Goal: Task Accomplishment & Management: Manage account settings

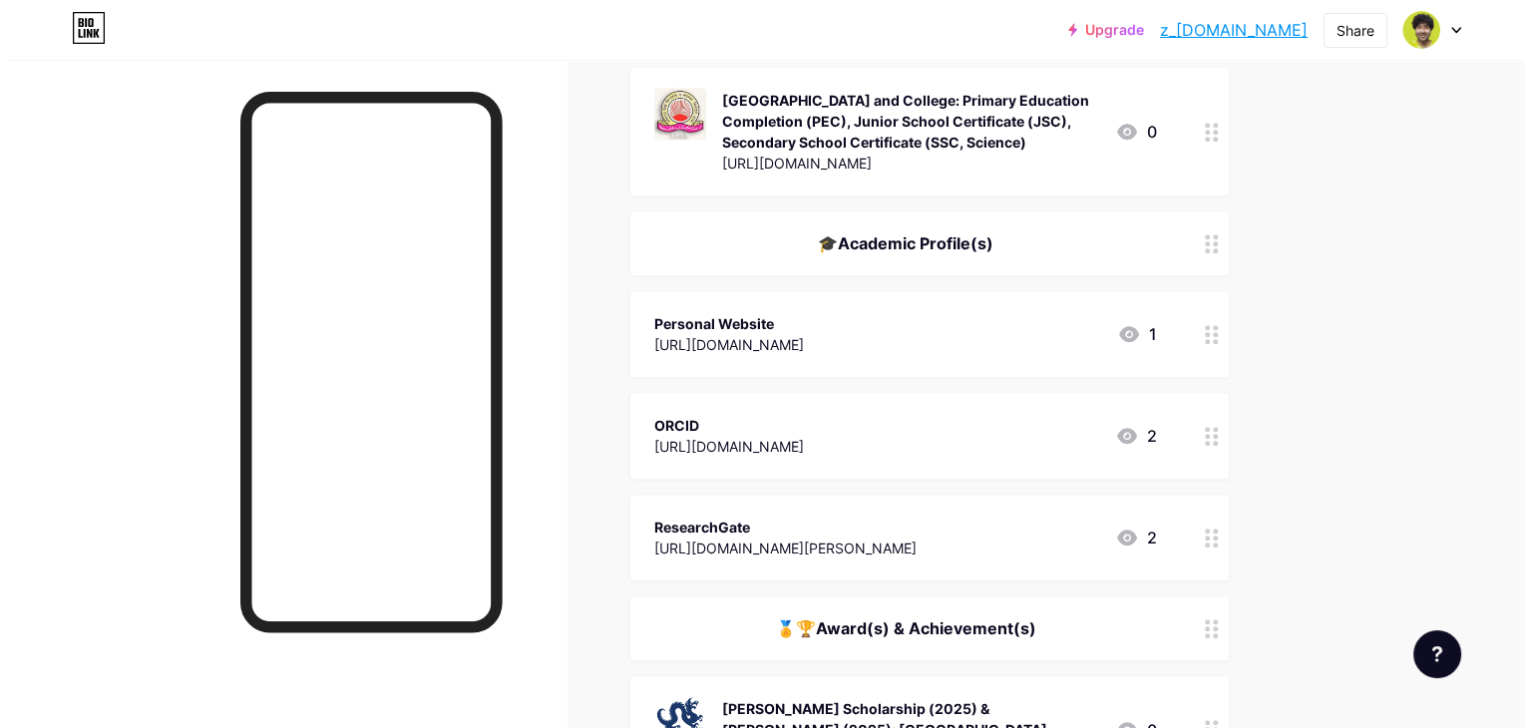
scroll to position [1668, 0]
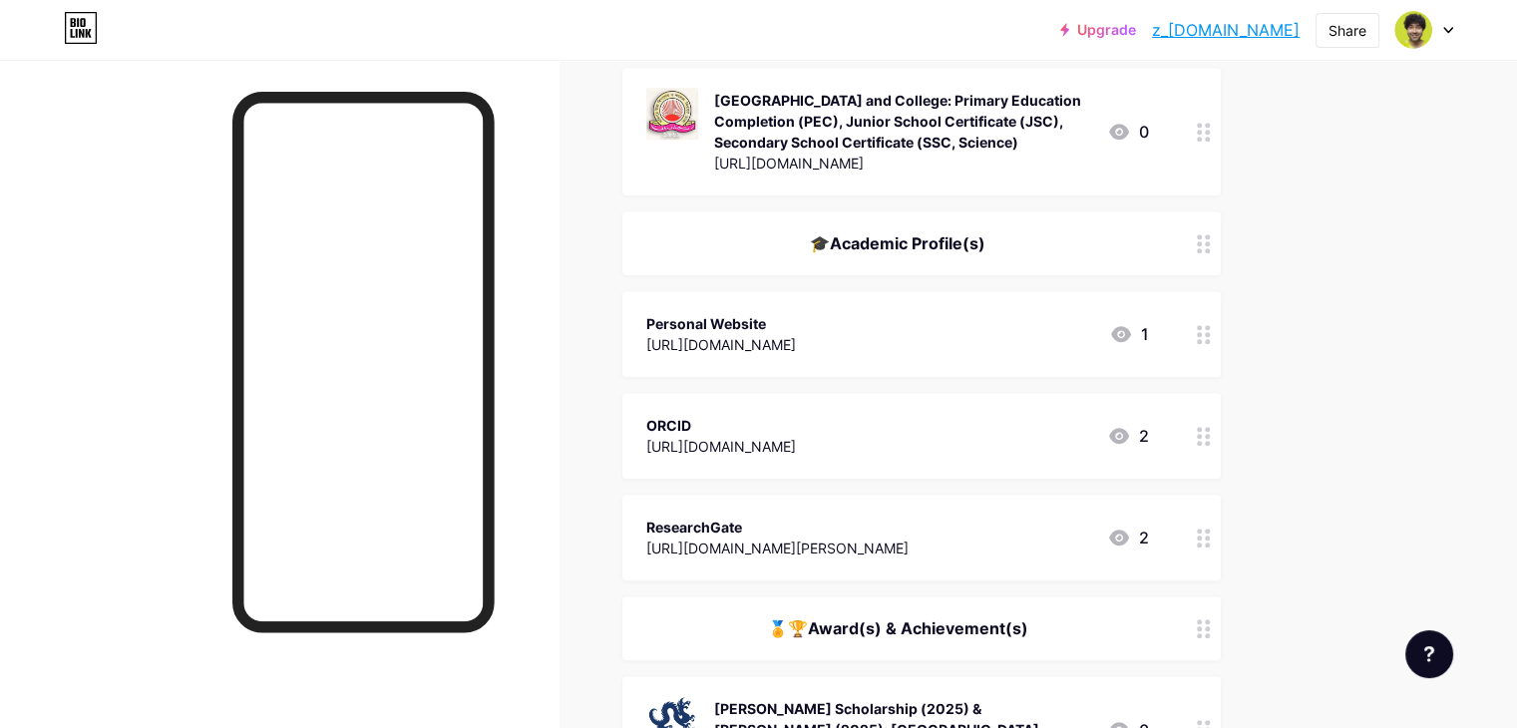
click at [909, 517] on div "ResearchGate" at bounding box center [777, 527] width 262 height 21
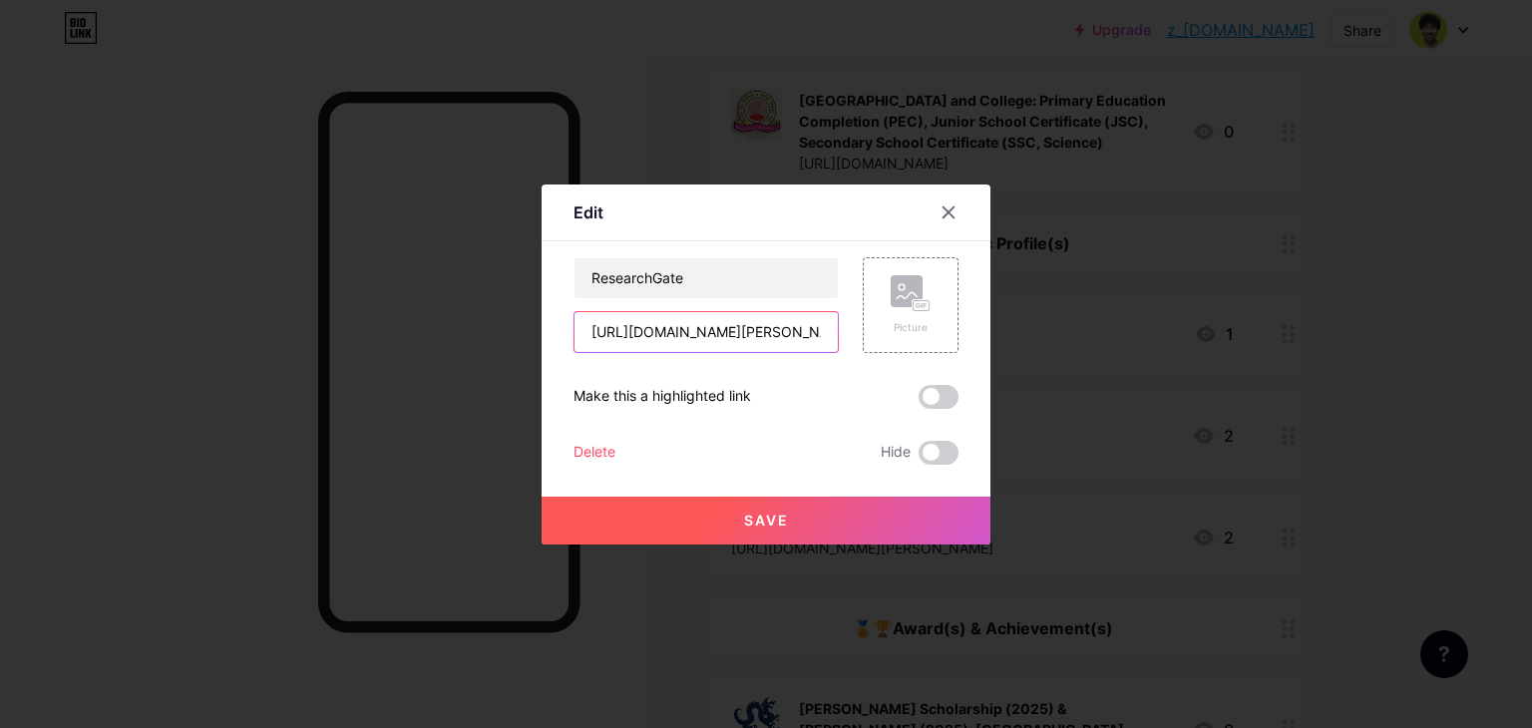
click at [720, 332] on input "[URL][DOMAIN_NAME][PERSON_NAME]" at bounding box center [706, 332] width 263 height 40
paste input "-R"
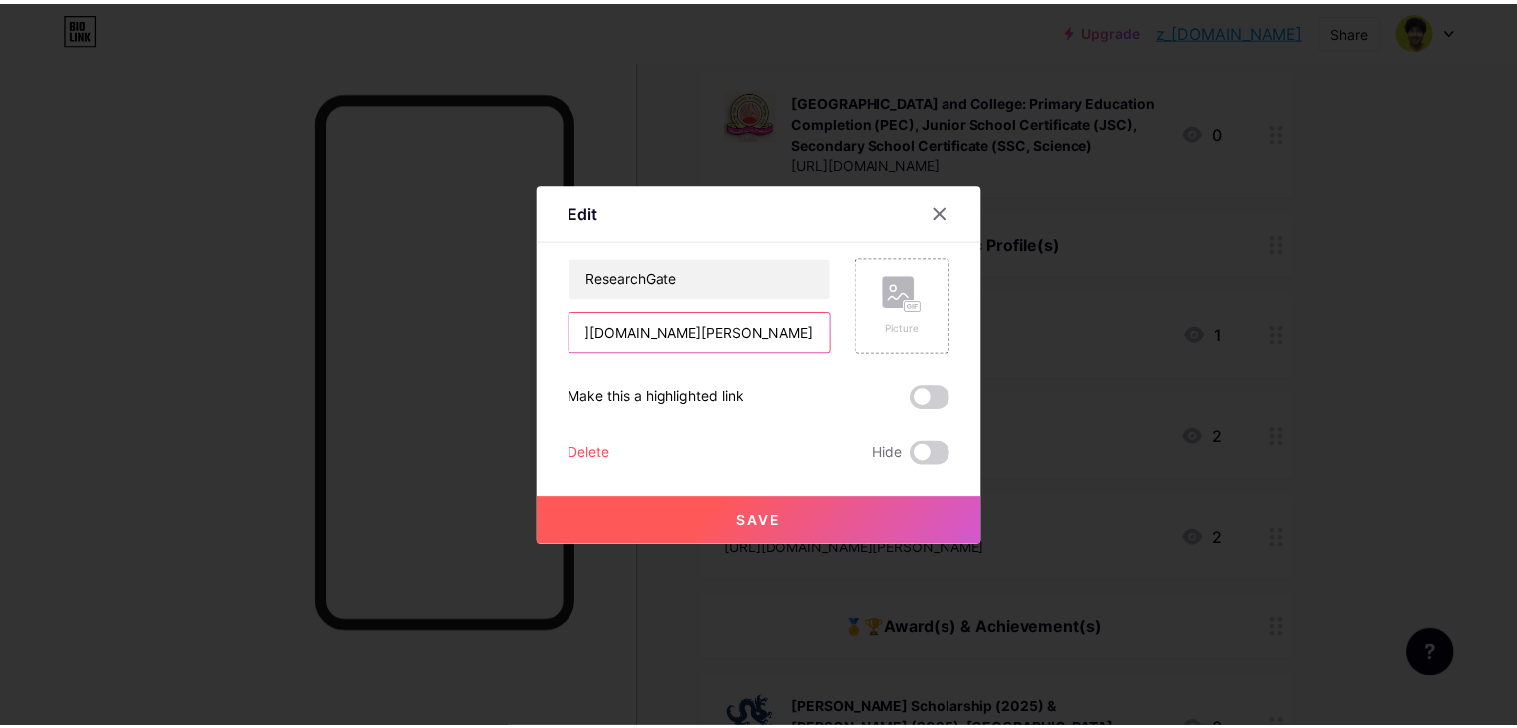
scroll to position [0, 0]
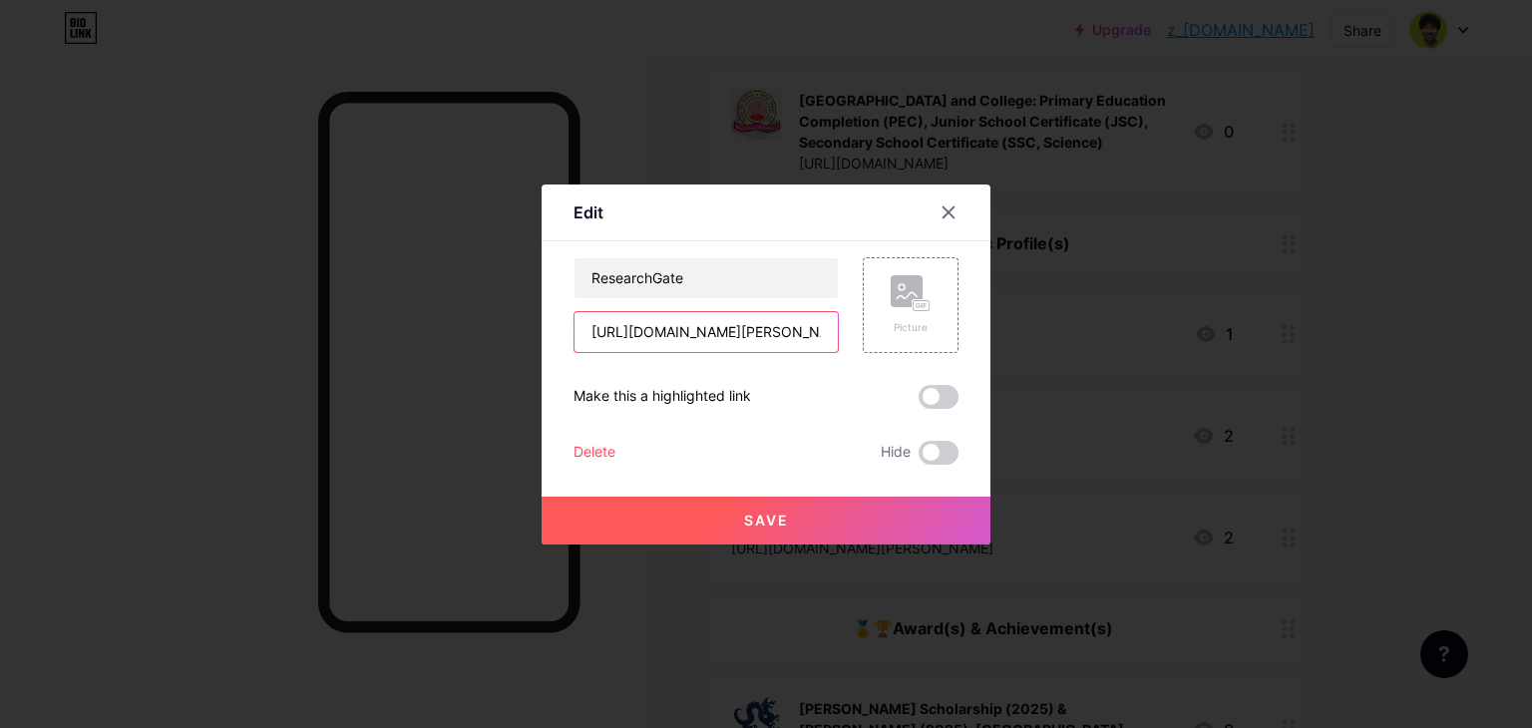
type input "[URL][DOMAIN_NAME][PERSON_NAME]"
click at [726, 510] on button "Save" at bounding box center [766, 521] width 449 height 48
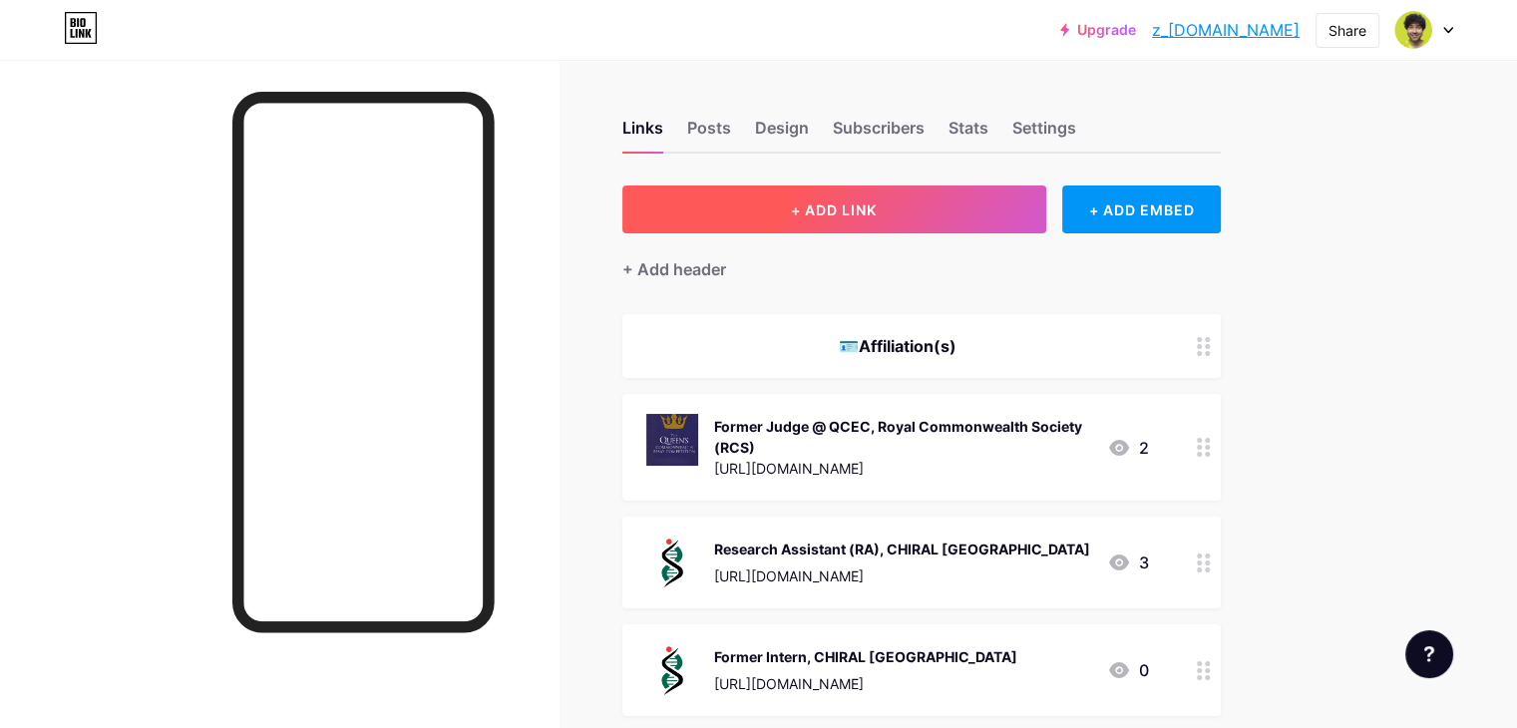
click at [877, 211] on span "+ ADD LINK" at bounding box center [834, 210] width 86 height 17
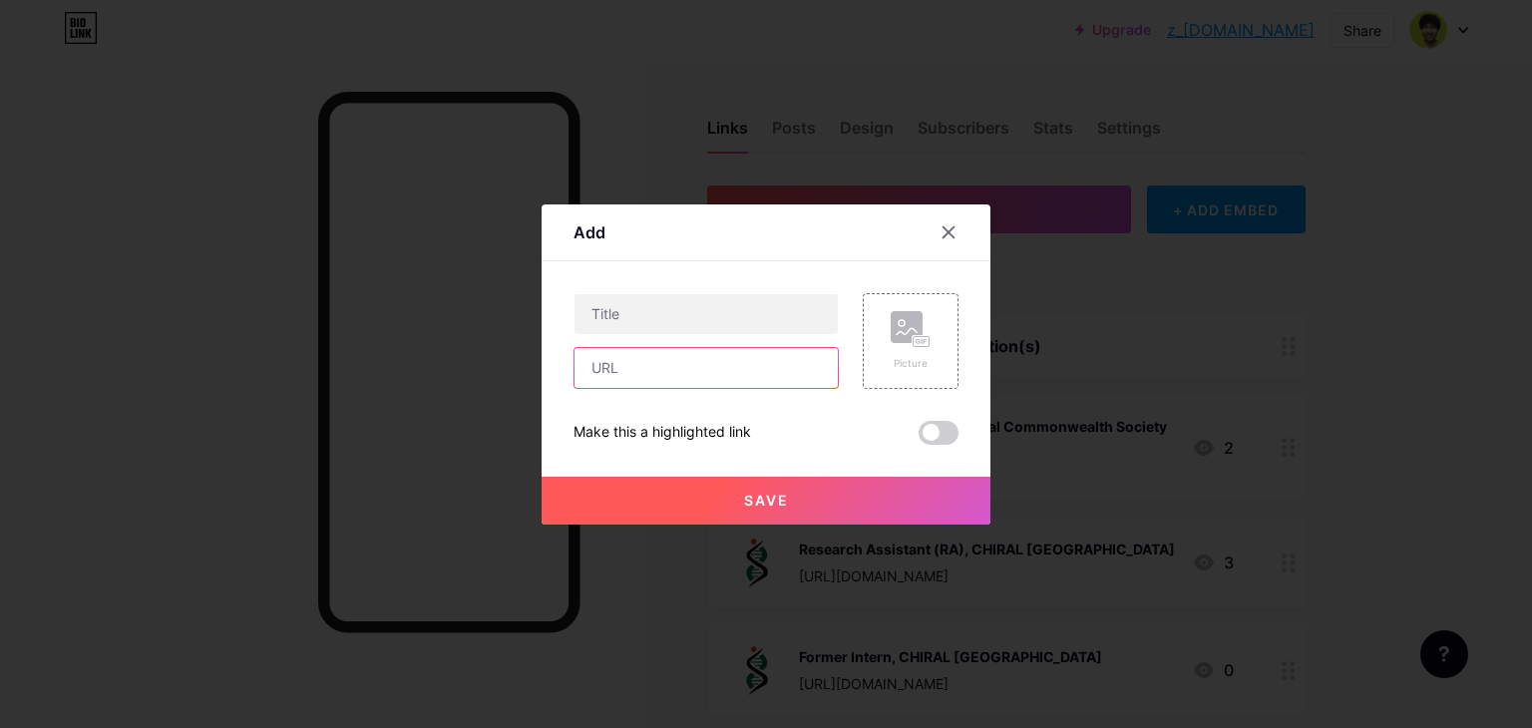
click at [668, 368] on input "text" at bounding box center [706, 368] width 263 height 40
paste input "[URL][DOMAIN_NAME]"
type input "[URL][DOMAIN_NAME]"
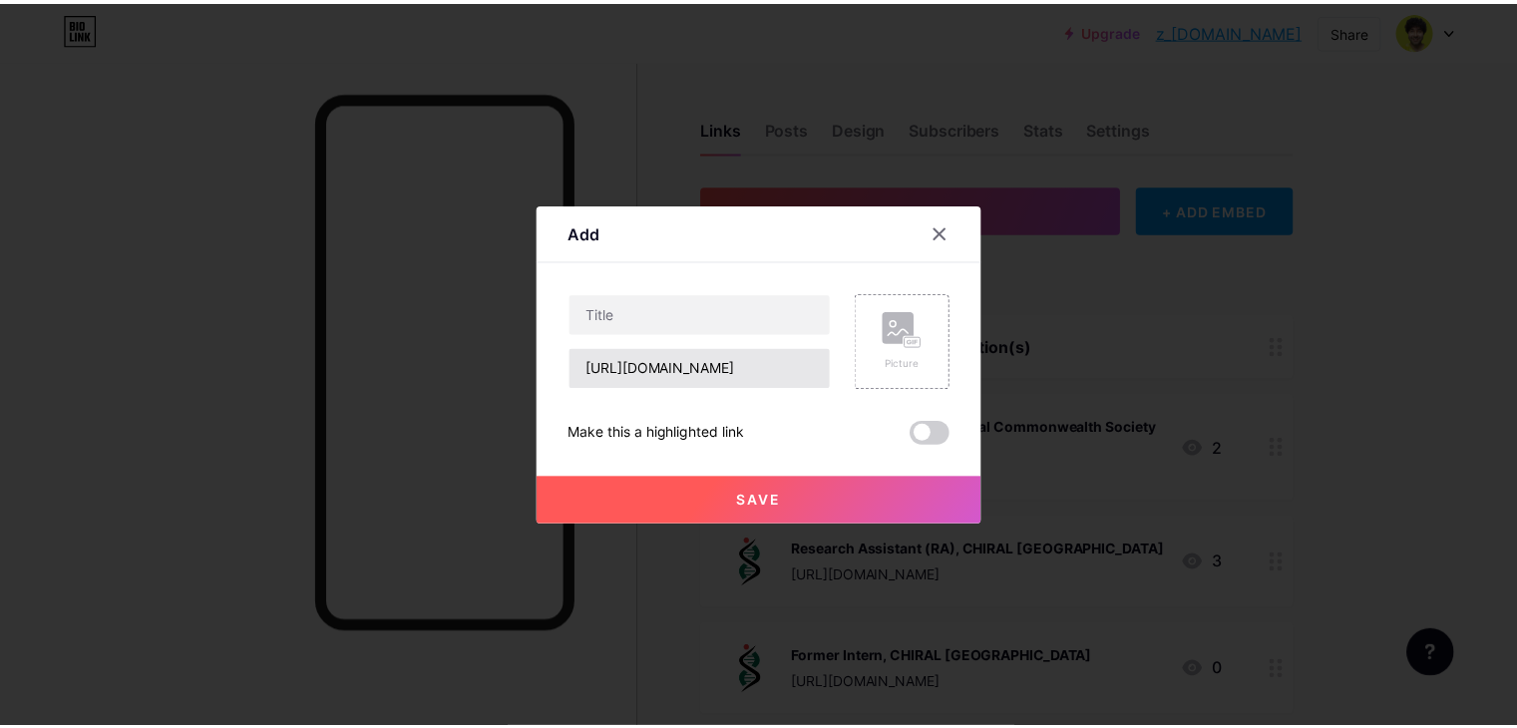
scroll to position [0, 0]
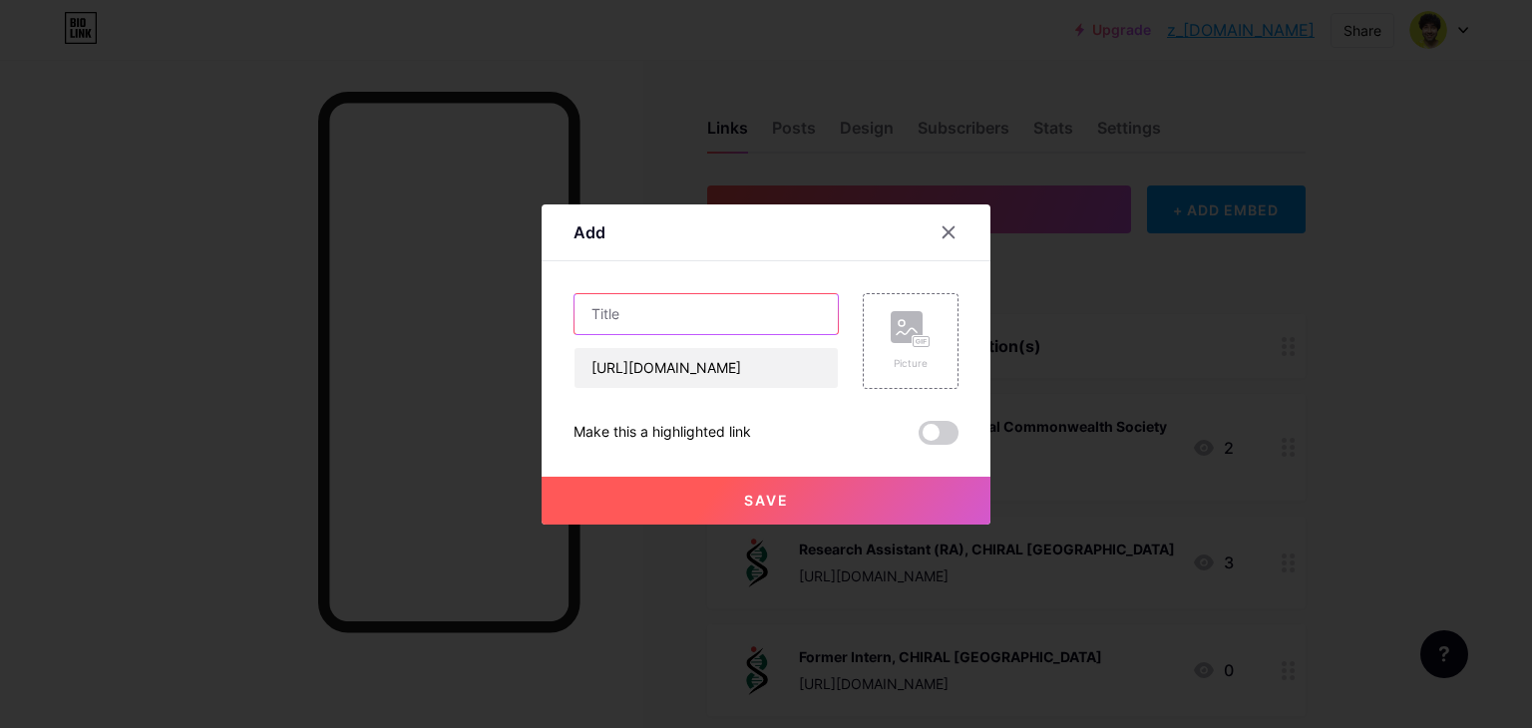
click at [689, 311] on input "text" at bounding box center [706, 314] width 263 height 40
paste input "Google Scholar"
type input "Google Scholar"
click at [781, 498] on span "Save" at bounding box center [766, 500] width 45 height 17
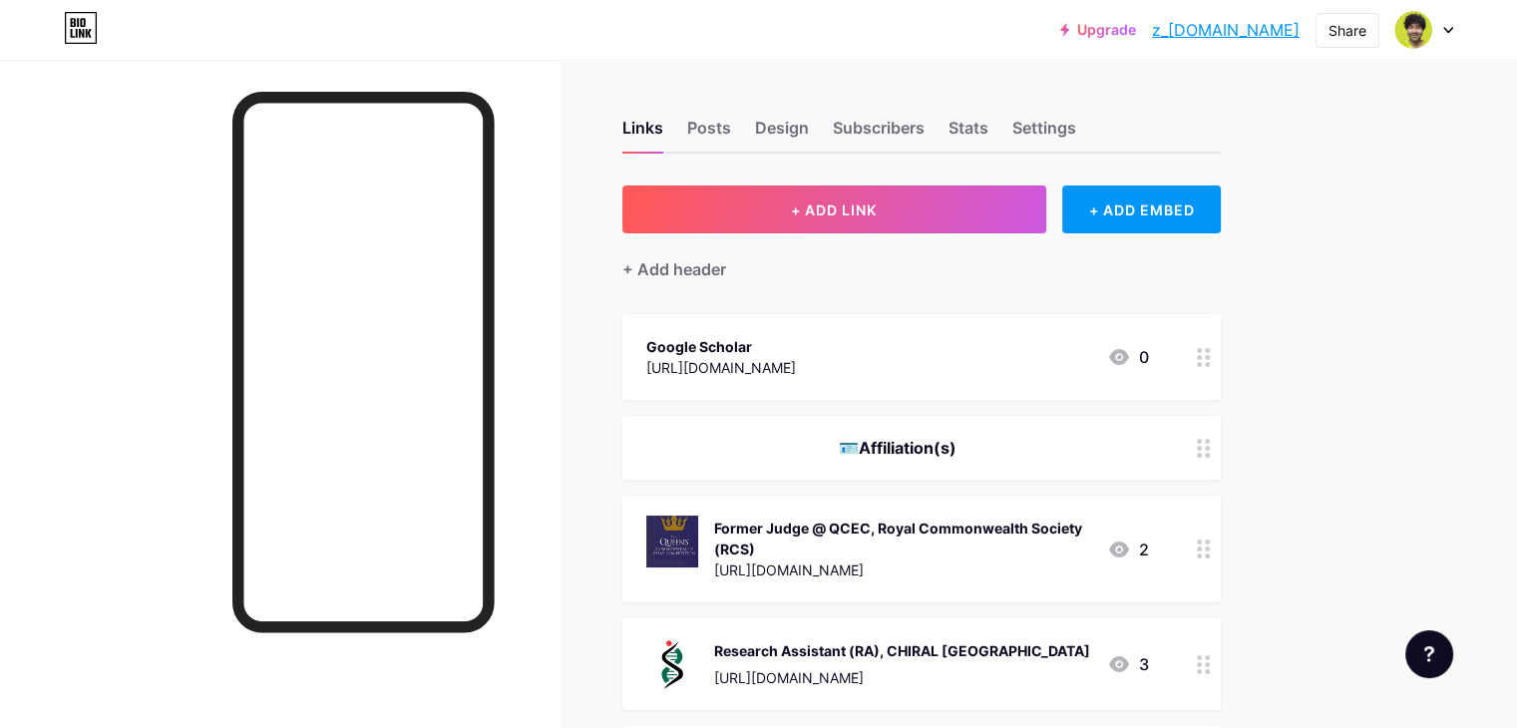
drag, startPoint x: 919, startPoint y: 331, endPoint x: 998, endPoint y: 322, distance: 79.3
click at [998, 322] on div "Google Scholar [URL][DOMAIN_NAME] 0" at bounding box center [922, 357] width 599 height 86
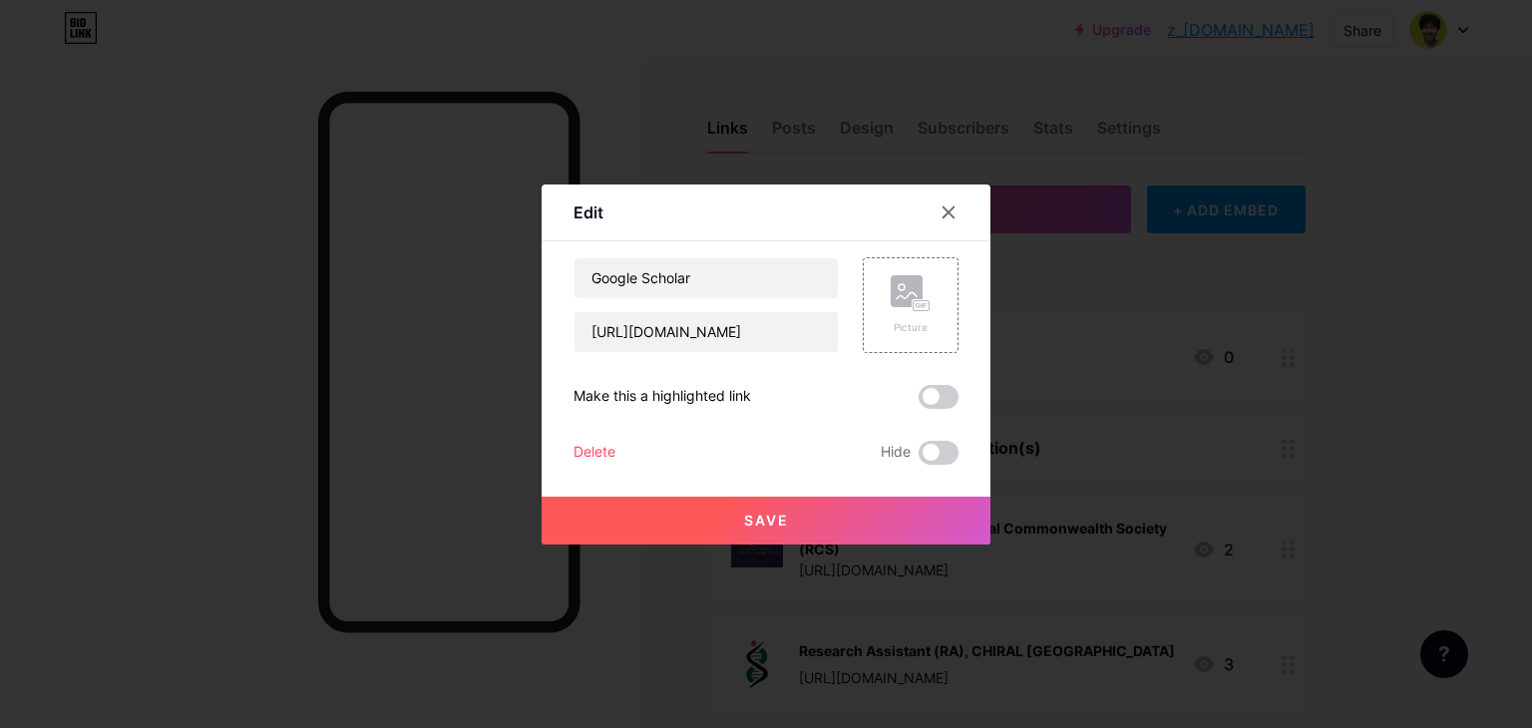
click at [1348, 342] on div at bounding box center [766, 364] width 1532 height 728
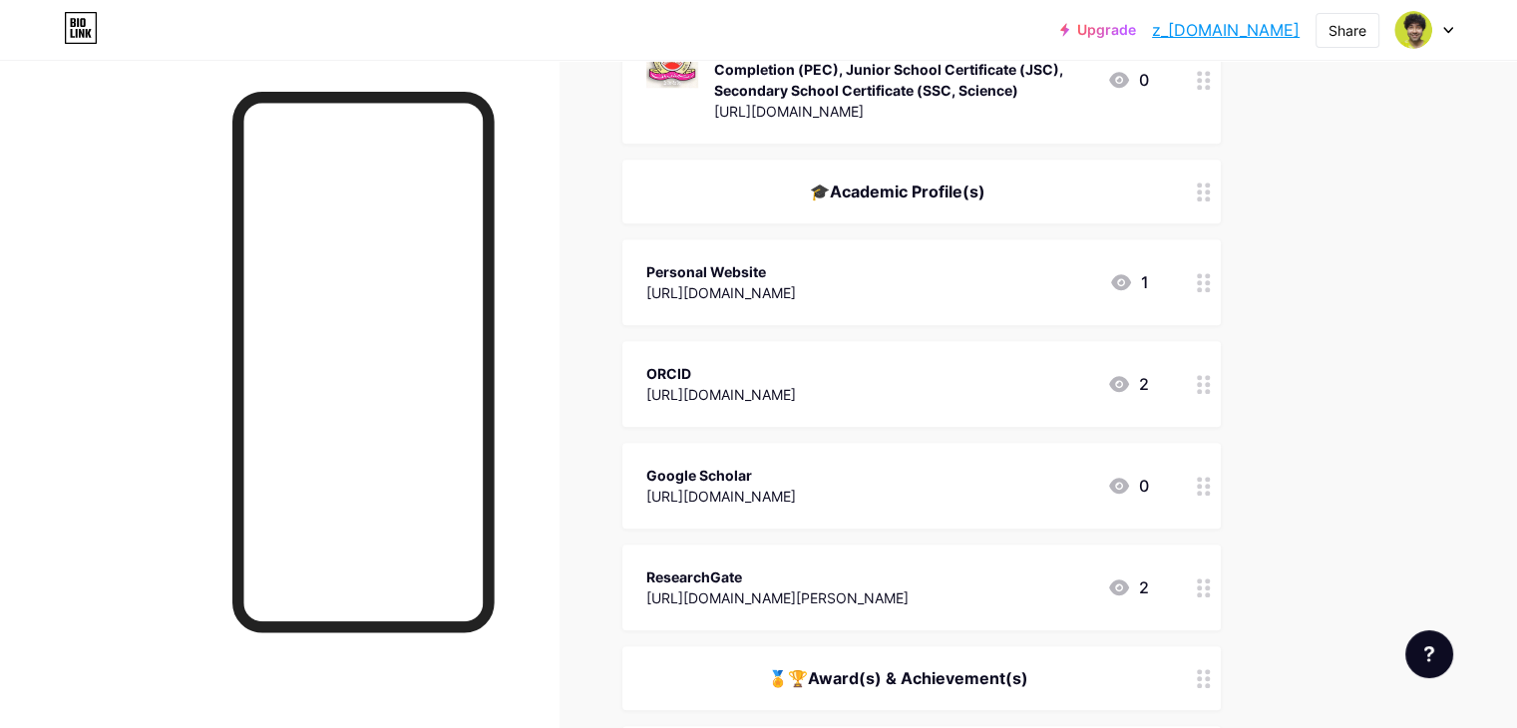
scroll to position [1728, 0]
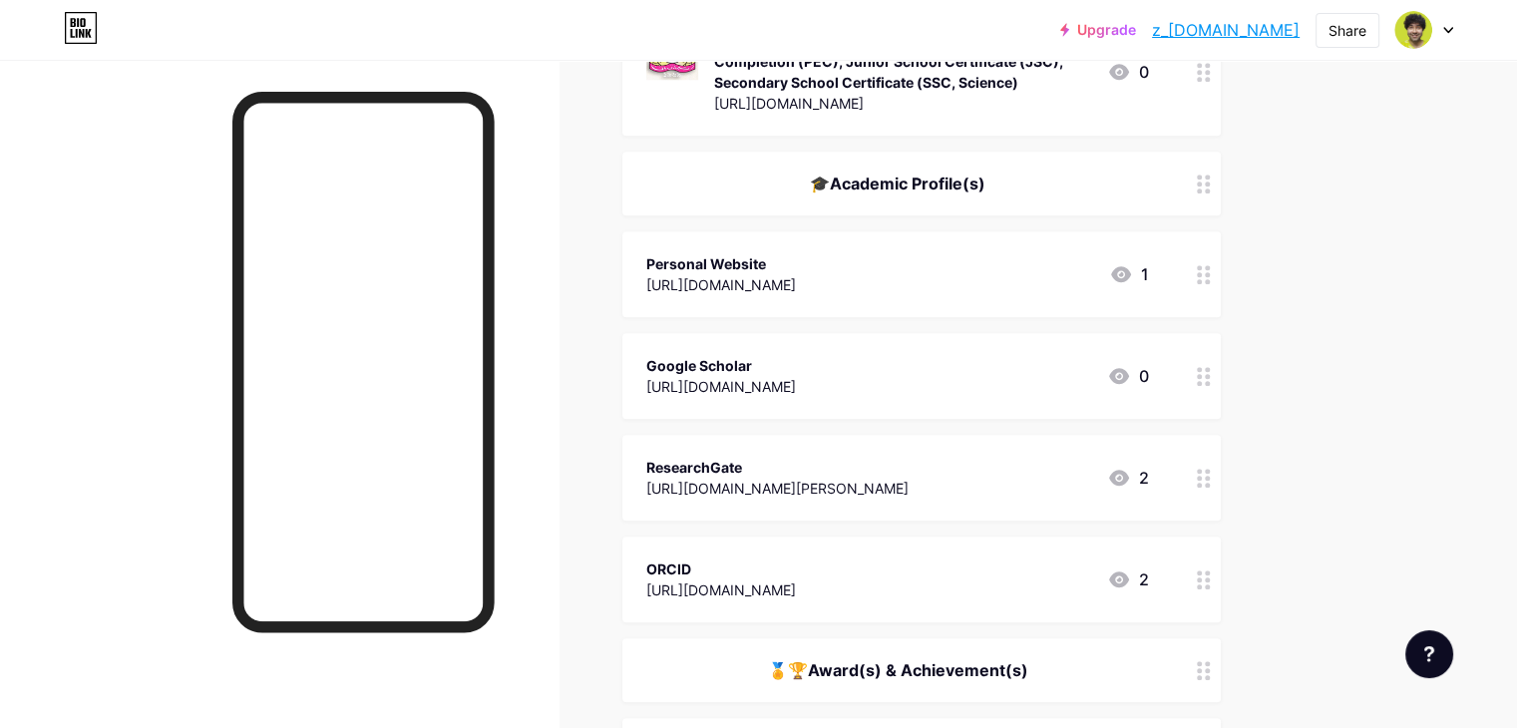
click at [1251, 25] on link "z_[DOMAIN_NAME]" at bounding box center [1226, 30] width 148 height 24
